Goal: Task Accomplishment & Management: Complete application form

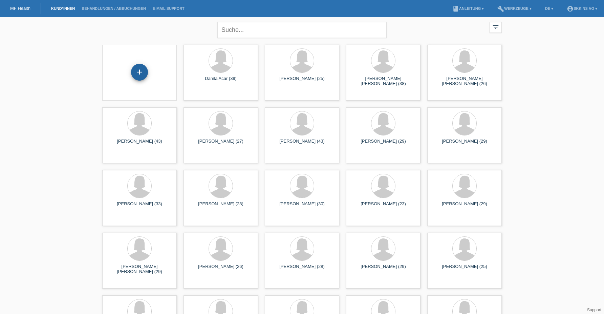
click at [140, 68] on div "+" at bounding box center [139, 72] width 17 height 17
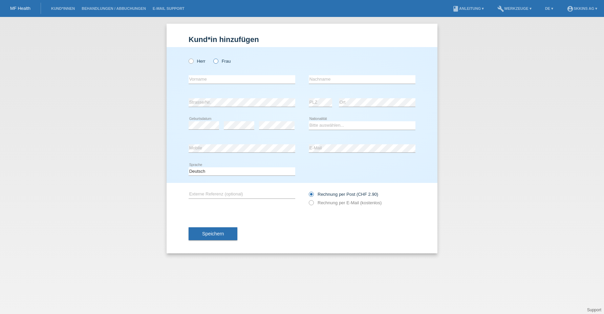
click at [212, 58] on icon at bounding box center [212, 58] width 0 height 0
click at [217, 61] on input "Frau" at bounding box center [215, 61] width 4 height 4
radio input "true"
type input "Armancia"
type input "Terribilini"
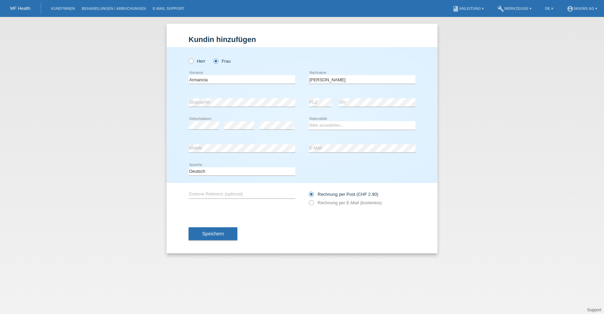
click at [316, 131] on div "Bitte auswählen... Schweiz Deutschland Liechtenstein Österreich ------------ Af…" at bounding box center [362, 125] width 107 height 23
select select "CH"
click at [308, 199] on icon at bounding box center [308, 199] width 0 height 0
click at [313, 204] on input "Rechnung per E-Mail (kostenlos)" at bounding box center [311, 204] width 4 height 8
radio input "true"
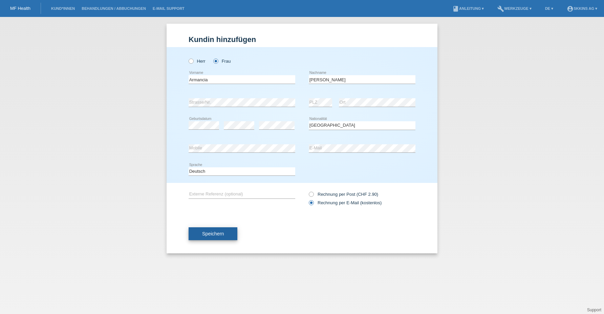
click at [214, 232] on span "Speichern" at bounding box center [213, 233] width 22 height 5
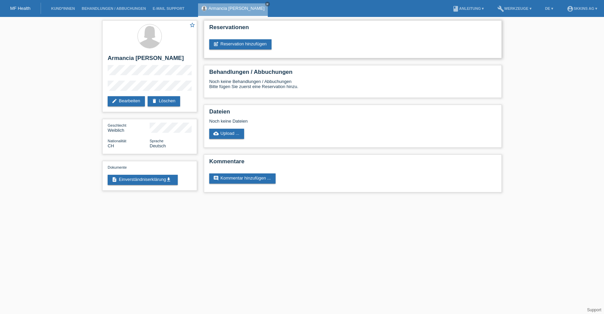
click at [260, 51] on div "Reservationen post_add Reservation hinzufügen" at bounding box center [353, 39] width 298 height 38
click at [258, 47] on link "post_add Reservation hinzufügen" at bounding box center [240, 44] width 62 height 10
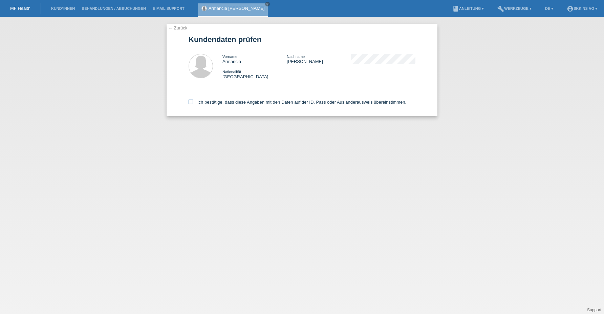
click at [193, 101] on label "Ich bestätige, dass diese Angaben mit den Daten auf der ID, Pass oder Ausländer…" at bounding box center [298, 102] width 218 height 5
click at [193, 101] on input "Ich bestätige, dass diese Angaben mit den Daten auf der ID, Pass oder Ausländer…" at bounding box center [191, 102] width 4 height 4
checkbox input "true"
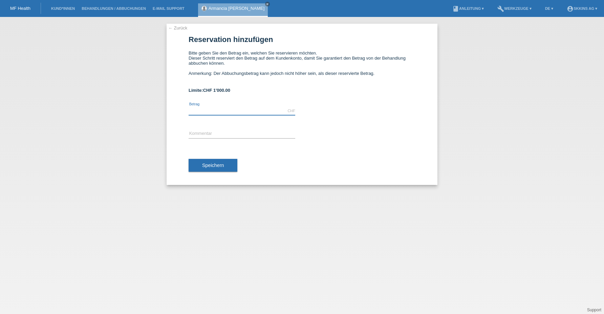
click at [196, 110] on input "text" at bounding box center [242, 111] width 107 height 8
type input "1000.00"
click at [199, 136] on input "text" at bounding box center [242, 134] width 107 height 8
type input "Behandlungen"
click at [208, 163] on span "Speichern" at bounding box center [213, 165] width 22 height 5
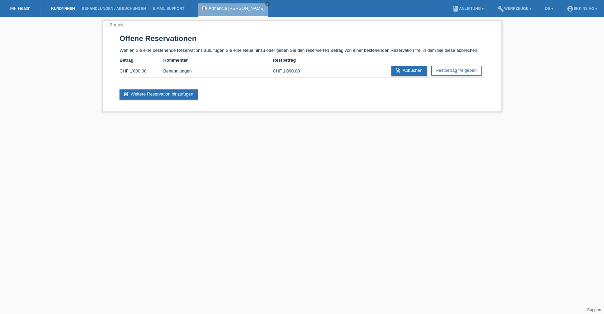
click at [68, 10] on link "Kund*innen" at bounding box center [63, 8] width 30 height 4
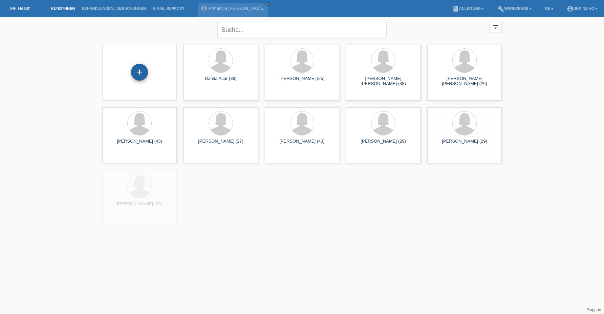
click at [146, 71] on div "+" at bounding box center [139, 72] width 16 height 12
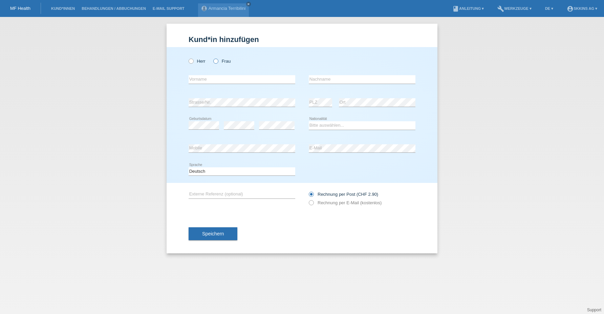
click at [212, 58] on icon at bounding box center [212, 58] width 0 height 0
click at [215, 63] on input "Frau" at bounding box center [215, 61] width 4 height 4
radio input "true"
type input "Rahel"
type input "[PERSON_NAME]"
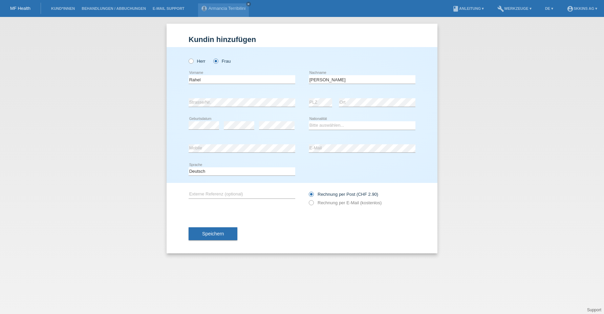
click at [266, 130] on div "error" at bounding box center [277, 125] width 36 height 23
select select "CH"
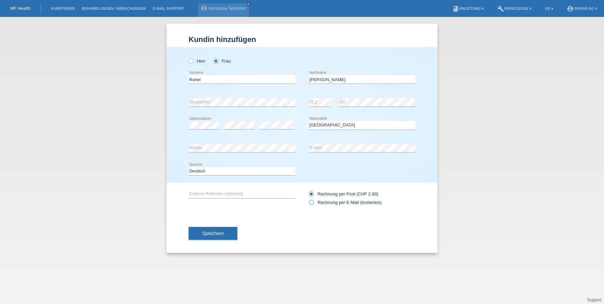
click at [308, 199] on icon at bounding box center [308, 199] width 0 height 0
click at [310, 202] on input "Rechnung per E-Mail (kostenlos)" at bounding box center [311, 204] width 4 height 8
radio input "true"
click at [232, 232] on button "Speichern" at bounding box center [213, 233] width 49 height 13
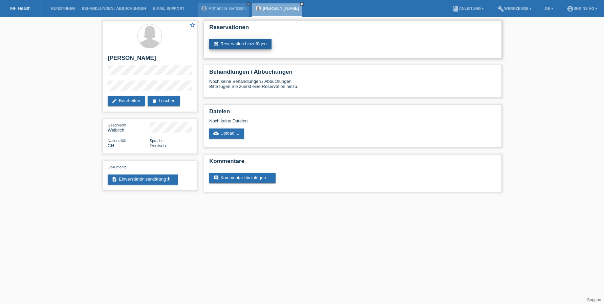
click at [253, 45] on link "post_add Reservation hinzufügen" at bounding box center [240, 44] width 62 height 10
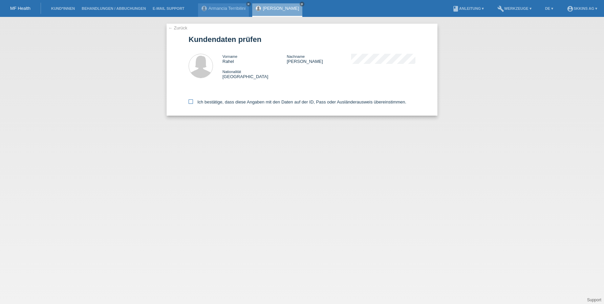
click at [191, 101] on icon at bounding box center [191, 102] width 4 height 4
click at [191, 101] on input "Ich bestätige, dass diese Angaben mit den Daten auf der ID, Pass oder Ausländer…" at bounding box center [191, 102] width 4 height 4
checkbox input "true"
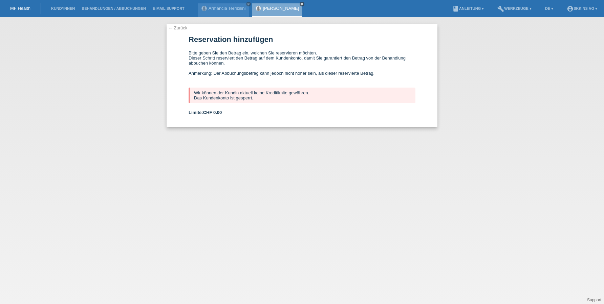
click at [300, 4] on icon "close" at bounding box center [301, 3] width 3 height 3
click at [249, 6] on link "close" at bounding box center [248, 4] width 5 height 5
click at [75, 13] on li "Kund*innen" at bounding box center [63, 8] width 30 height 17
click at [71, 9] on link "Kund*innen" at bounding box center [63, 8] width 30 height 4
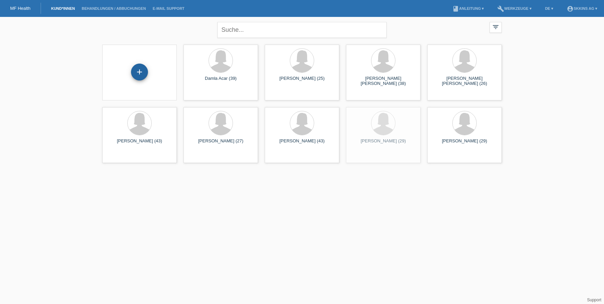
click at [140, 76] on div "+" at bounding box center [139, 72] width 16 height 12
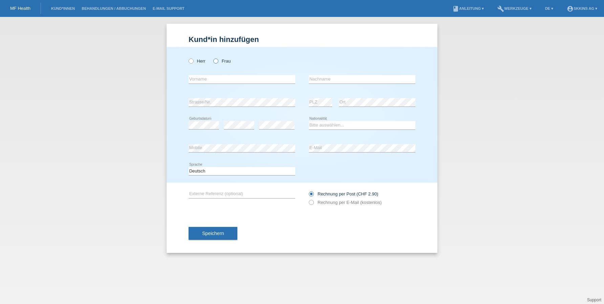
click at [212, 58] on icon at bounding box center [212, 58] width 0 height 0
click at [216, 61] on input "Frau" at bounding box center [215, 61] width 4 height 4
radio input "true"
click at [213, 74] on div "error Vorname" at bounding box center [242, 79] width 107 height 23
type input "Fjolla"
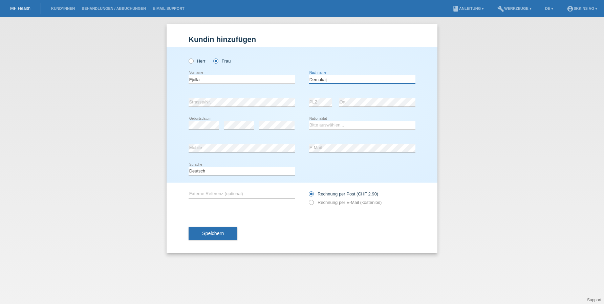
type input "Demukaj"
select select "XK"
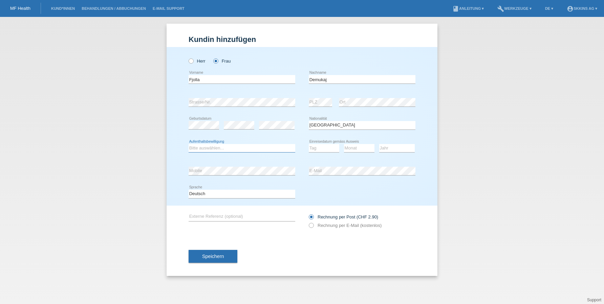
select select "C"
select select "23"
select select "02"
select select "2000"
click at [308, 222] on icon at bounding box center [308, 222] width 0 height 0
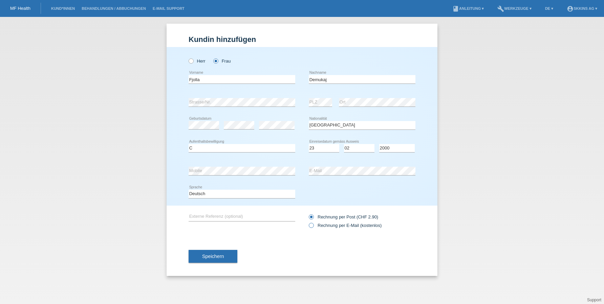
click at [312, 225] on input "Rechnung per E-Mail (kostenlos)" at bounding box center [311, 227] width 4 height 8
radio input "true"
click at [228, 258] on button "Speichern" at bounding box center [213, 256] width 49 height 13
select select "12"
click at [230, 253] on button "Speichern" at bounding box center [213, 256] width 49 height 13
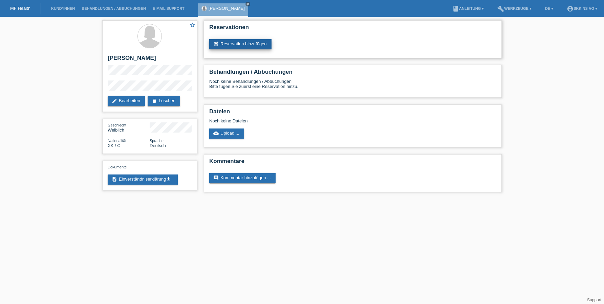
click at [249, 47] on link "post_add Reservation hinzufügen" at bounding box center [240, 44] width 62 height 10
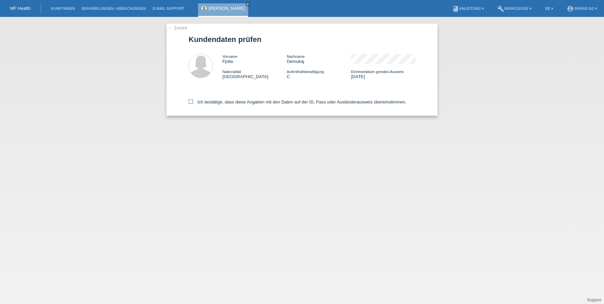
click at [193, 101] on label "Ich bestätige, dass diese Angaben mit den Daten auf der ID, Pass oder Ausländer…" at bounding box center [298, 102] width 218 height 5
click at [193, 101] on input "Ich bestätige, dass diese Angaben mit den Daten auf der ID, Pass oder Ausländer…" at bounding box center [191, 102] width 4 height 4
checkbox input "true"
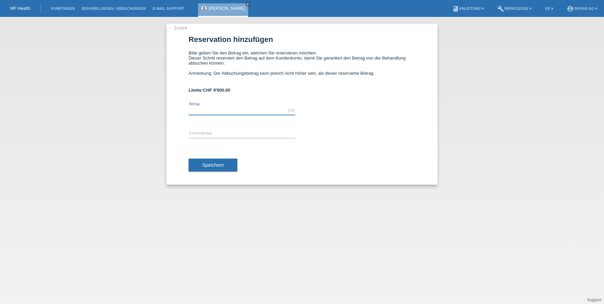
click at [197, 111] on input "text" at bounding box center [242, 111] width 107 height 8
type input "5000"
click at [199, 135] on input "text" at bounding box center [242, 134] width 107 height 8
type input "Behanldungen"
click at [204, 161] on button "Speichern" at bounding box center [213, 165] width 49 height 13
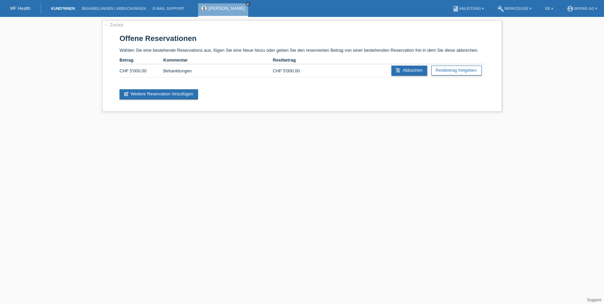
click at [73, 9] on link "Kund*innen" at bounding box center [63, 8] width 30 height 4
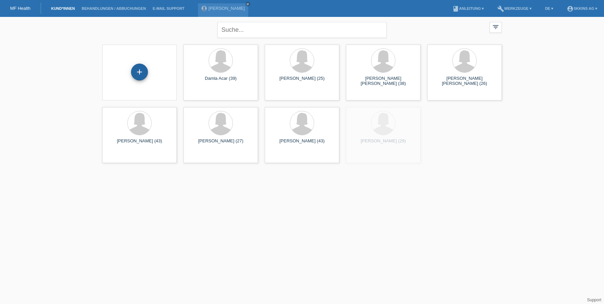
click at [145, 74] on div "+" at bounding box center [139, 72] width 16 height 12
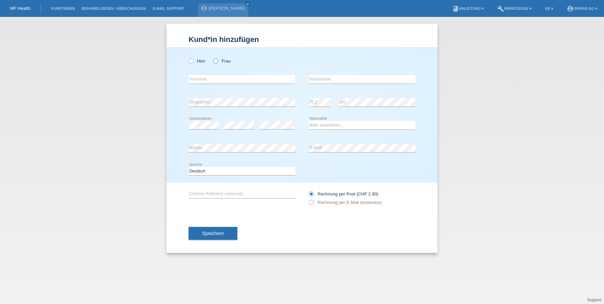
click at [212, 58] on icon at bounding box center [212, 58] width 0 height 0
click at [217, 63] on input "Frau" at bounding box center [215, 61] width 4 height 4
radio input "true"
type input "Argjentina"
type input "[PERSON_NAME]"
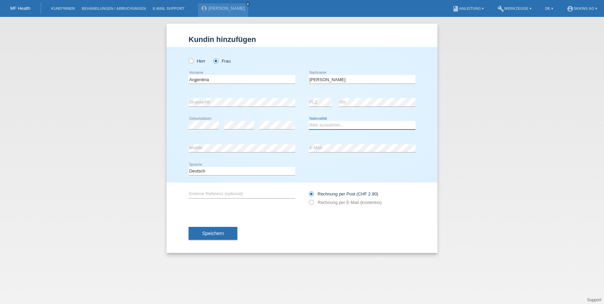
select select "CH"
click at [308, 199] on icon at bounding box center [308, 199] width 0 height 0
click at [311, 204] on input "Rechnung per E-Mail (kostenlos)" at bounding box center [311, 204] width 4 height 8
radio input "true"
click at [219, 231] on button "Speichern" at bounding box center [213, 233] width 49 height 13
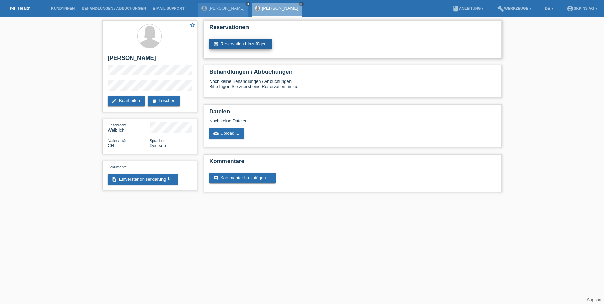
click at [253, 46] on link "post_add Reservation hinzufügen" at bounding box center [240, 44] width 62 height 10
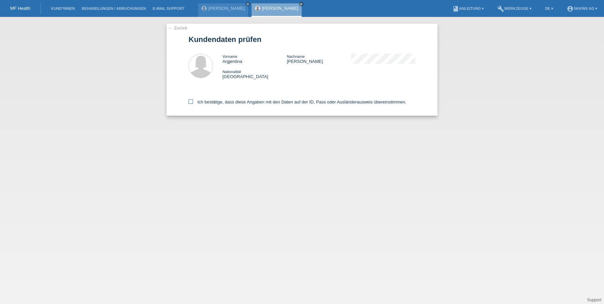
click at [190, 103] on icon at bounding box center [191, 102] width 4 height 4
click at [190, 103] on input "Ich bestätige, dass diese Angaben mit den Daten auf der ID, Pass oder Ausländer…" at bounding box center [191, 102] width 4 height 4
checkbox input "true"
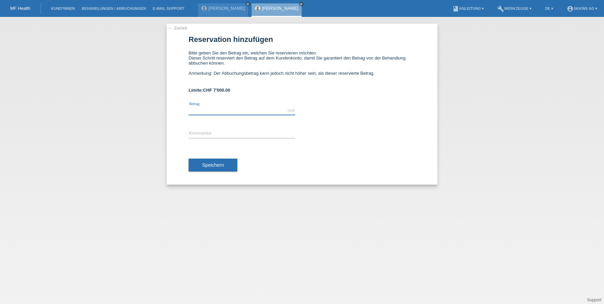
click at [198, 111] on input "text" at bounding box center [242, 111] width 107 height 8
type input "5000.00"
click at [197, 136] on input "text" at bounding box center [242, 134] width 107 height 8
type input "Behandlungen"
click at [206, 165] on span "Speichern" at bounding box center [213, 165] width 22 height 5
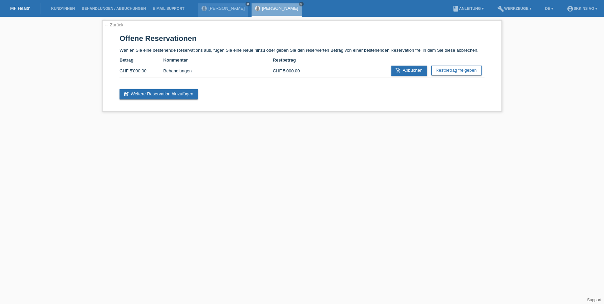
click at [69, 12] on li "Kund*innen" at bounding box center [63, 8] width 30 height 17
click at [69, 8] on link "Kund*innen" at bounding box center [63, 8] width 30 height 4
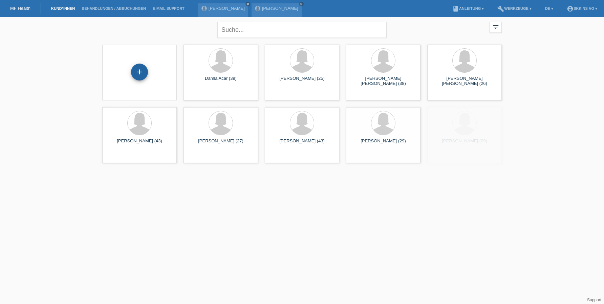
click at [141, 78] on div "+" at bounding box center [139, 72] width 16 height 12
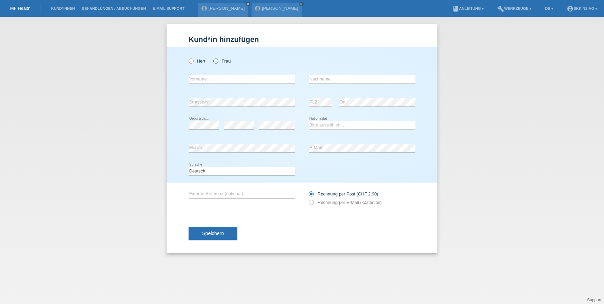
click at [212, 58] on icon at bounding box center [212, 58] width 0 height 0
click at [216, 61] on input "Frau" at bounding box center [215, 61] width 4 height 4
radio input "true"
type input "Nathalie"
click at [329, 74] on div "error Nachname" at bounding box center [362, 79] width 107 height 23
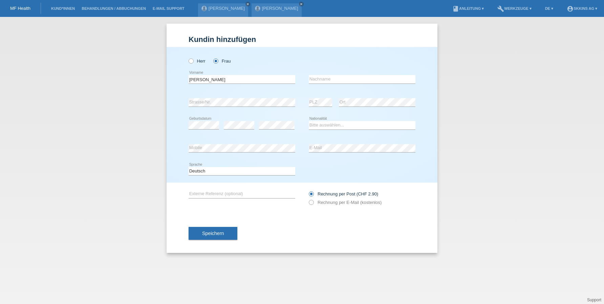
click at [329, 74] on div "error Nachname" at bounding box center [362, 79] width 107 height 23
type input "Burla"
click at [249, 121] on div "error" at bounding box center [239, 125] width 30 height 23
select select "CH"
click at [308, 199] on icon at bounding box center [308, 199] width 0 height 0
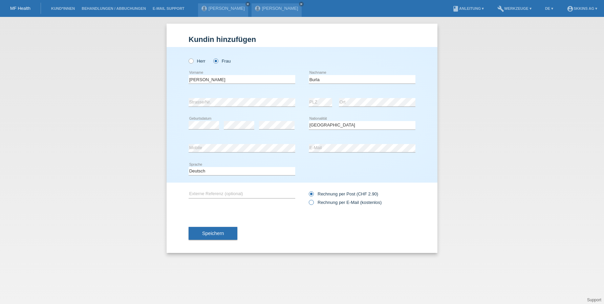
click at [312, 202] on input "Rechnung per E-Mail (kostenlos)" at bounding box center [311, 204] width 4 height 8
radio input "true"
click at [231, 233] on button "Speichern" at bounding box center [213, 233] width 49 height 13
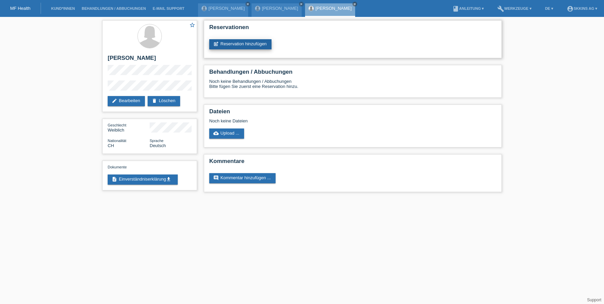
click at [238, 40] on link "post_add Reservation hinzufügen" at bounding box center [240, 44] width 62 height 10
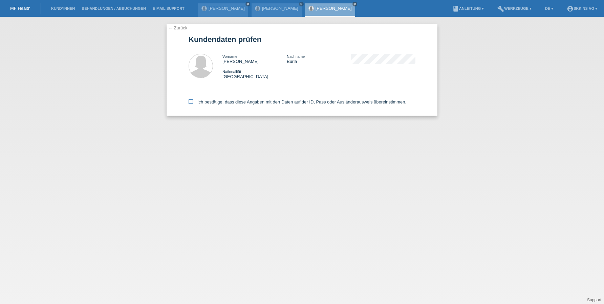
click at [192, 103] on icon at bounding box center [191, 102] width 4 height 4
click at [192, 103] on input "Ich bestätige, dass diese Angaben mit den Daten auf der ID, Pass oder Ausländer…" at bounding box center [191, 102] width 4 height 4
checkbox input "true"
